Goal: Task Accomplishment & Management: Complete application form

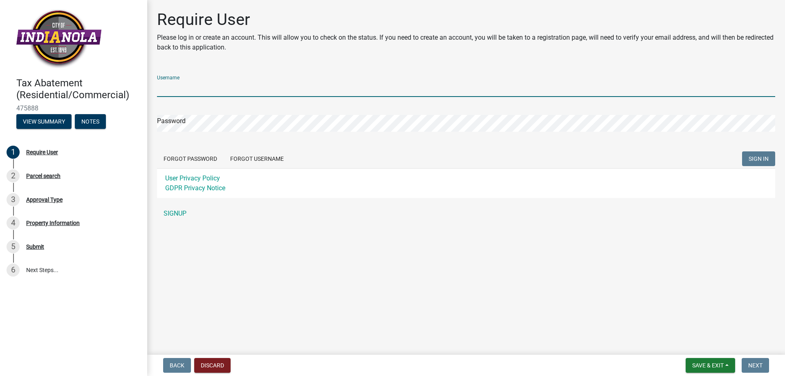
click at [215, 94] on input "Username" at bounding box center [466, 88] width 618 height 17
type input "[PERSON_NAME]"
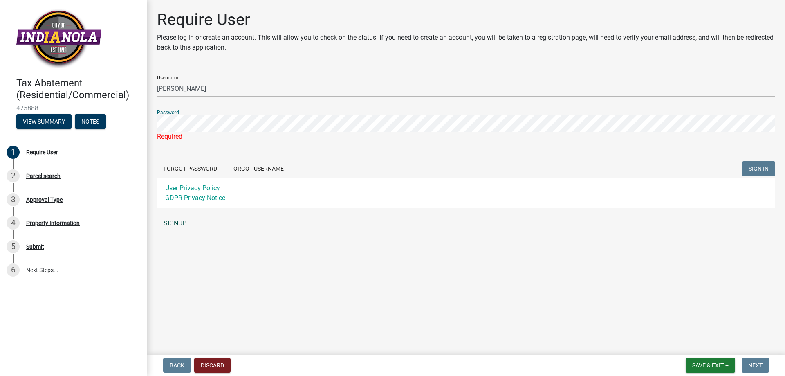
click at [181, 224] on link "SIGNUP" at bounding box center [466, 223] width 618 height 16
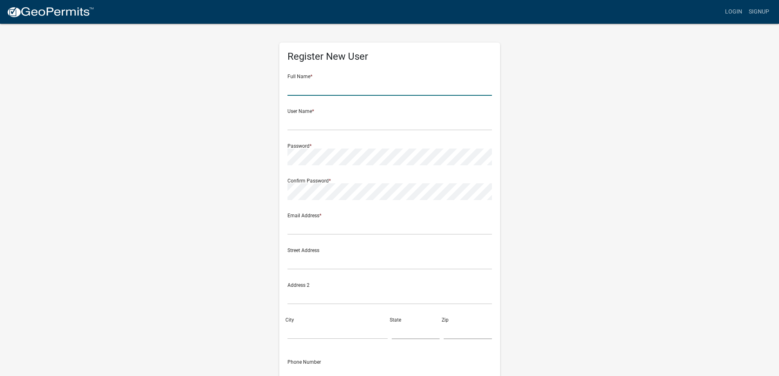
click at [320, 85] on input "text" at bounding box center [389, 87] width 204 height 17
type input "[PERSON_NAME]"
type input "[EMAIL_ADDRESS][DOMAIN_NAME]"
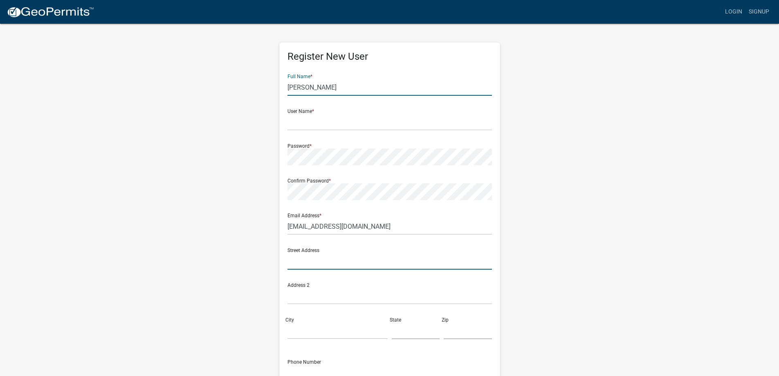
type input "[STREET_ADDRESS]"
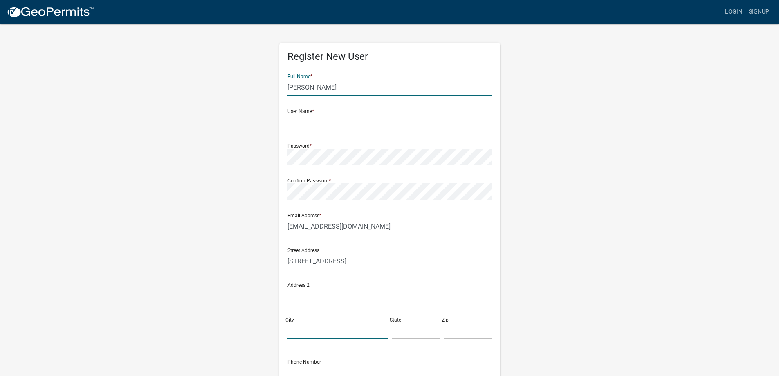
type input "Des Moines"
type input "ia"
type input "50321"
type input "5155770498"
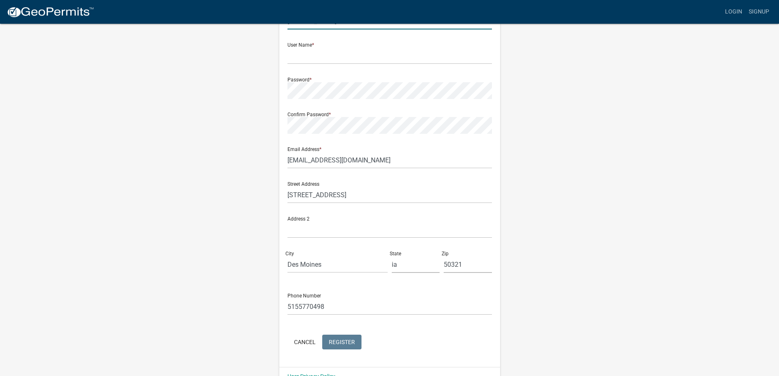
scroll to position [82, 0]
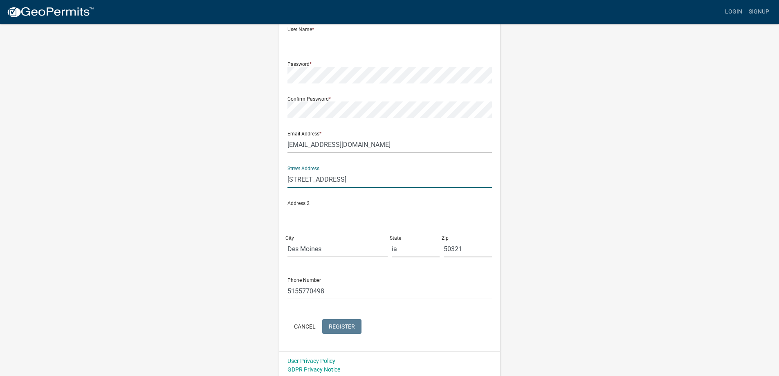
drag, startPoint x: 371, startPoint y: 182, endPoint x: 252, endPoint y: 190, distance: 119.2
click at [252, 190] on div "Register New User Full Name * [PERSON_NAME] User Name * Password * Confirm Pass…" at bounding box center [390, 160] width 466 height 438
drag, startPoint x: 361, startPoint y: 249, endPoint x: 249, endPoint y: 254, distance: 112.1
click at [250, 254] on div "Register New User Full Name * [PERSON_NAME] User Name * Password * Confirm Pass…" at bounding box center [390, 160] width 466 height 438
drag, startPoint x: 421, startPoint y: 243, endPoint x: 355, endPoint y: 268, distance: 70.2
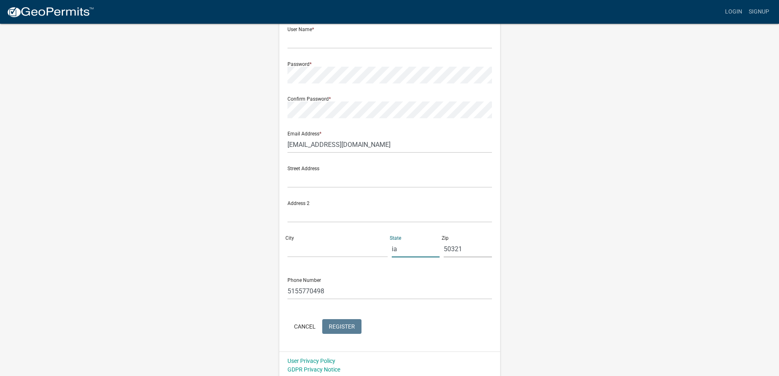
click at [355, 268] on form "Full Name * [PERSON_NAME] User Name * Password * Confirm Password * Email Addre…" at bounding box center [389, 161] width 204 height 350
drag, startPoint x: 472, startPoint y: 251, endPoint x: 402, endPoint y: 266, distance: 71.9
click at [401, 255] on div "Street Address Address [STREET_ADDRESS]" at bounding box center [389, 211] width 209 height 104
drag, startPoint x: 359, startPoint y: 287, endPoint x: 232, endPoint y: 292, distance: 126.9
click at [232, 292] on div "Register New User Full Name * [PERSON_NAME] User Name * Password * Confirm Pass…" at bounding box center [390, 160] width 466 height 438
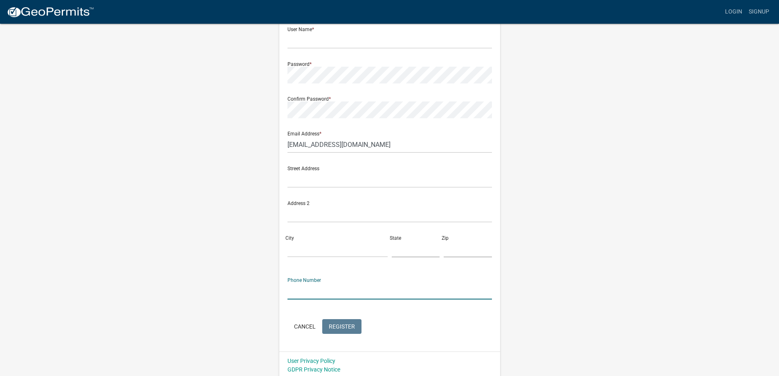
click at [390, 289] on input "text" at bounding box center [389, 291] width 204 height 17
type input "5155770498"
type input "[STREET_ADDRESS]"
type input "Des Moines"
type input "ia"
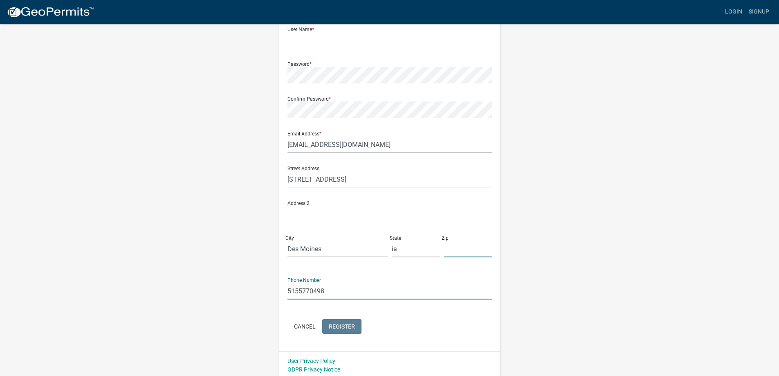
type input "50321"
drag, startPoint x: 348, startPoint y: 182, endPoint x: 82, endPoint y: 164, distance: 266.4
click at [82, 164] on wm-register-view "more_horiz Login Signup Register New User Full Name * [PERSON_NAME] User Name *…" at bounding box center [389, 148] width 779 height 460
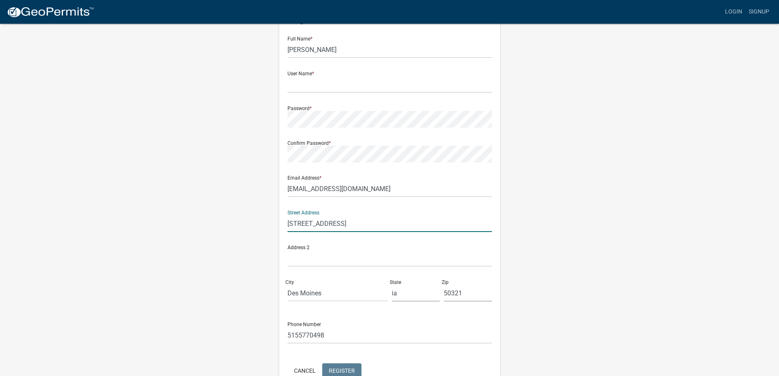
scroll to position [0, 0]
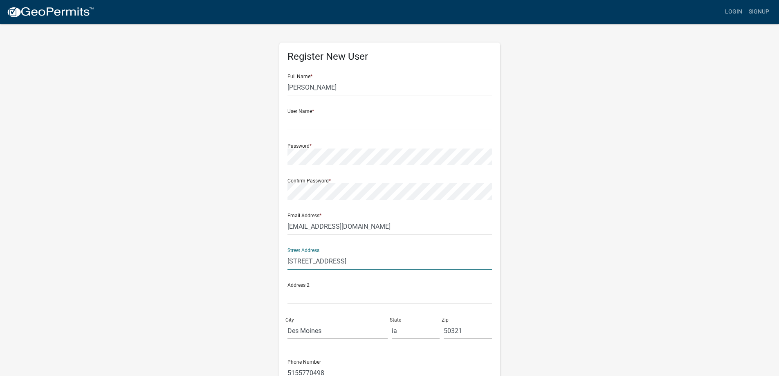
type input "[STREET_ADDRESS]"
click at [341, 91] on input "[PERSON_NAME]" at bounding box center [389, 87] width 204 height 17
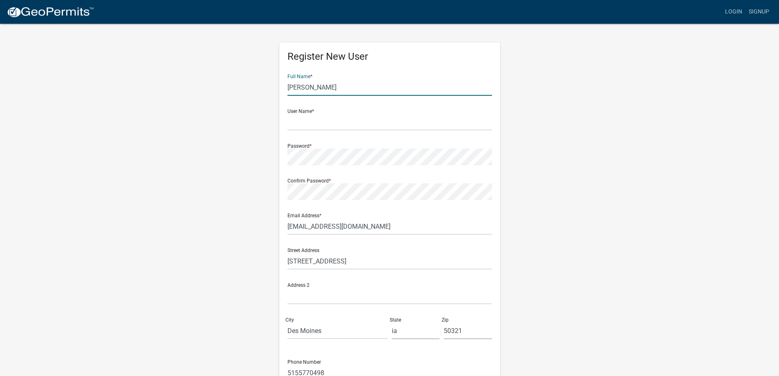
drag, startPoint x: 342, startPoint y: 87, endPoint x: 306, endPoint y: 128, distance: 54.7
click at [254, 93] on div "Register New User Full Name * [PERSON_NAME] User Name * Password * Confirm Pass…" at bounding box center [390, 242] width 466 height 438
type input "[PERSON_NAME]"
click at [313, 123] on input "text" at bounding box center [389, 122] width 204 height 17
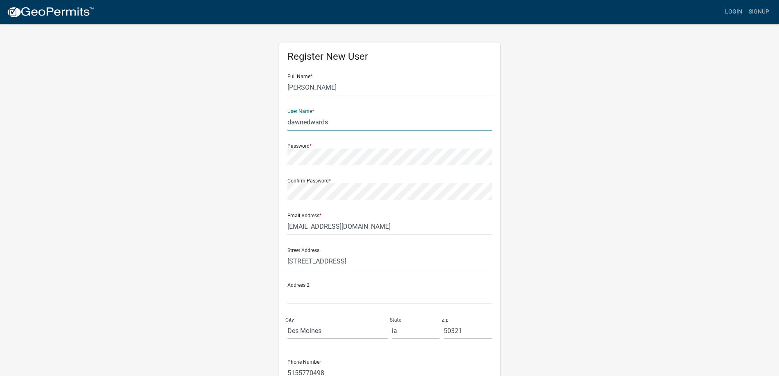
type input "dawnedwards"
click at [224, 162] on div "Register New User Full Name * [PERSON_NAME] User Name * dawnedwards Password * …" at bounding box center [390, 242] width 466 height 438
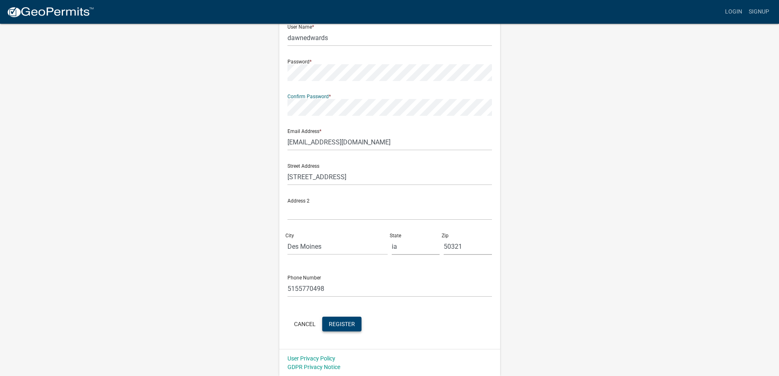
scroll to position [85, 0]
click at [350, 324] on span "Register" at bounding box center [342, 323] width 26 height 7
